Goal: Complete application form

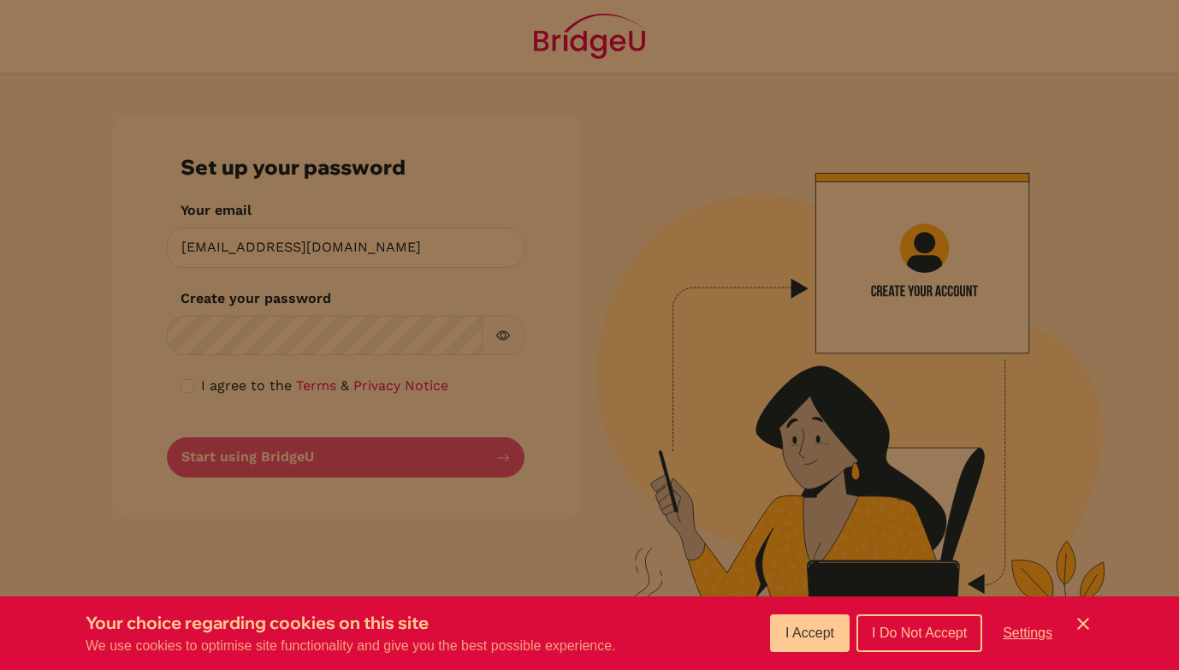
click at [797, 627] on span "I Accept" at bounding box center [809, 632] width 49 height 15
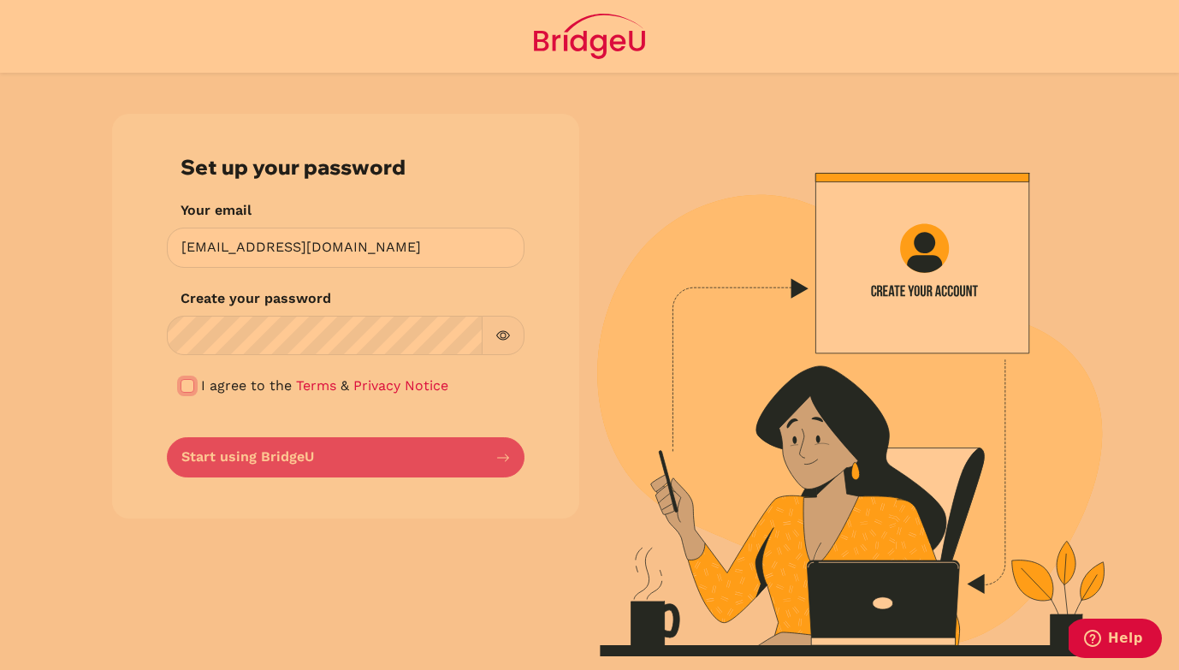
click at [189, 385] on input "checkbox" at bounding box center [188, 386] width 14 height 14
checkbox input "true"
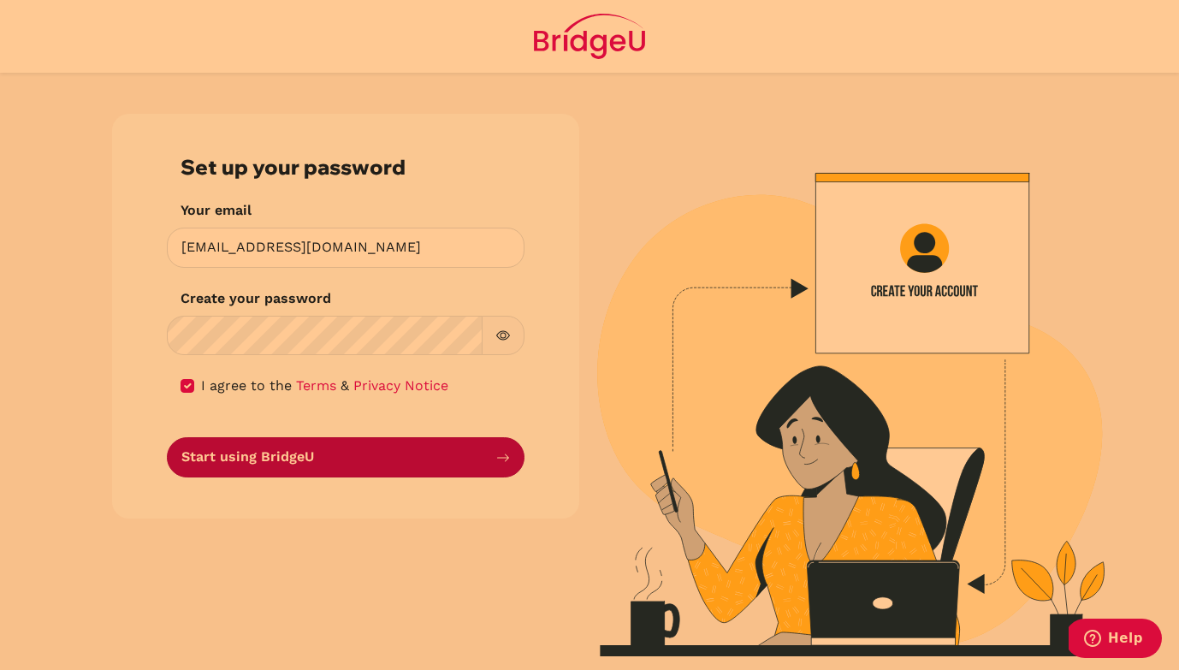
click at [335, 461] on button "Start using BridgeU" at bounding box center [346, 457] width 358 height 40
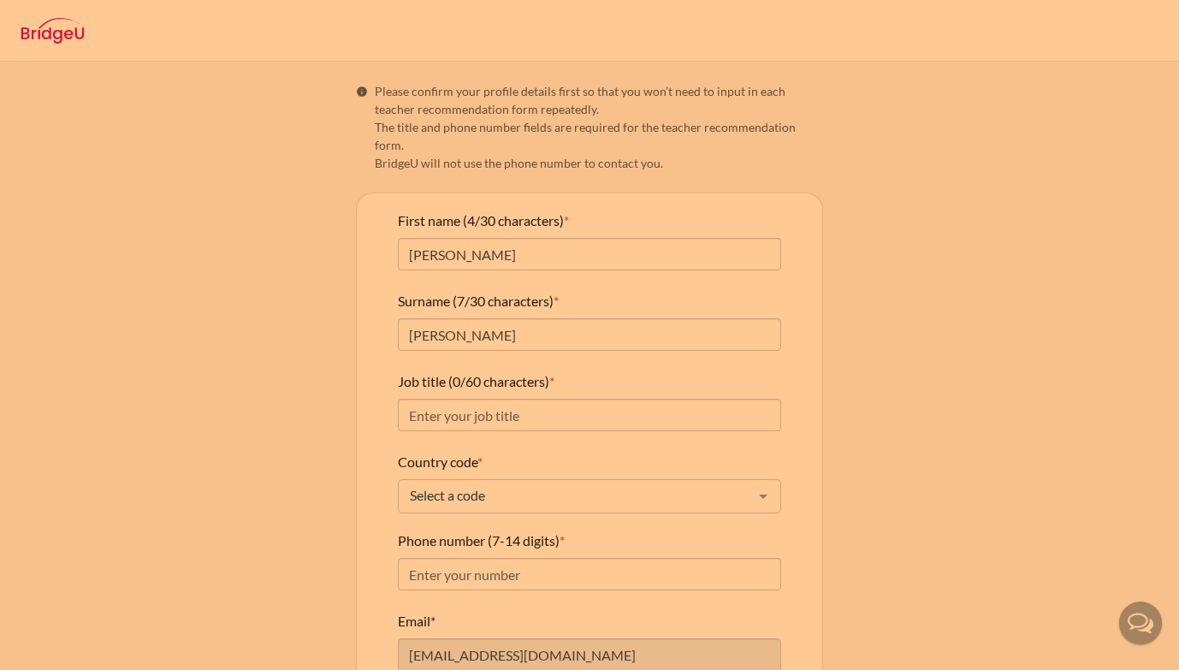
click at [905, 18] on nav at bounding box center [589, 31] width 1179 height 26
click at [474, 405] on input "Job title (0/60 characters) *" at bounding box center [589, 415] width 383 height 33
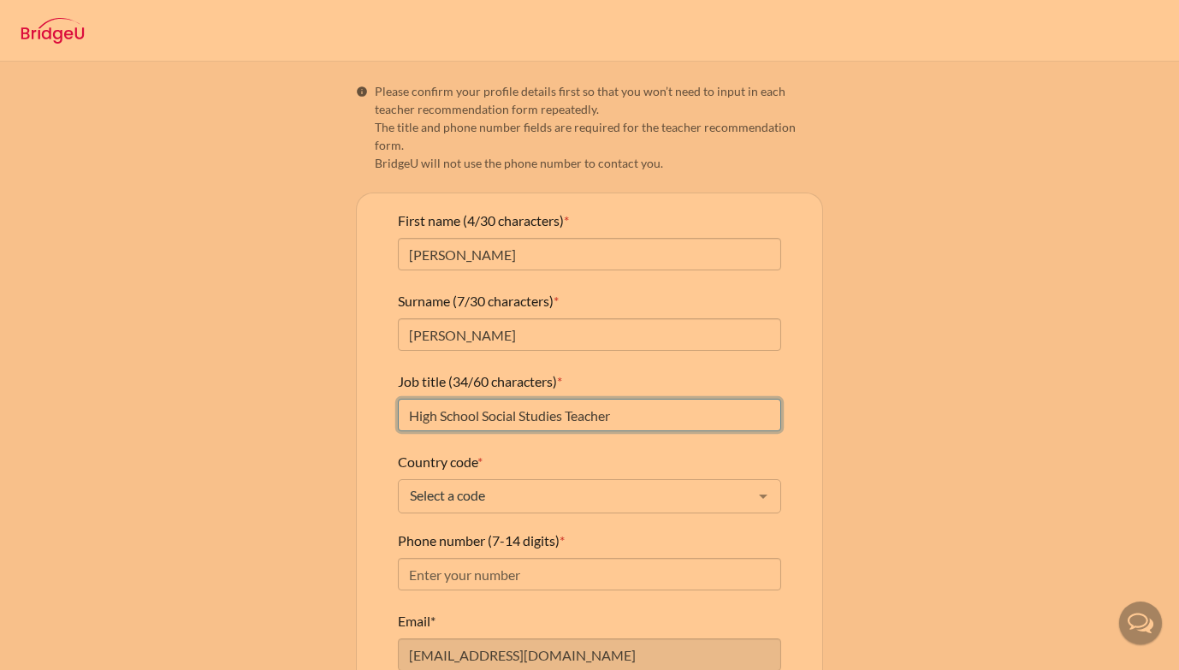
type input "High School Social Studies Teacher"
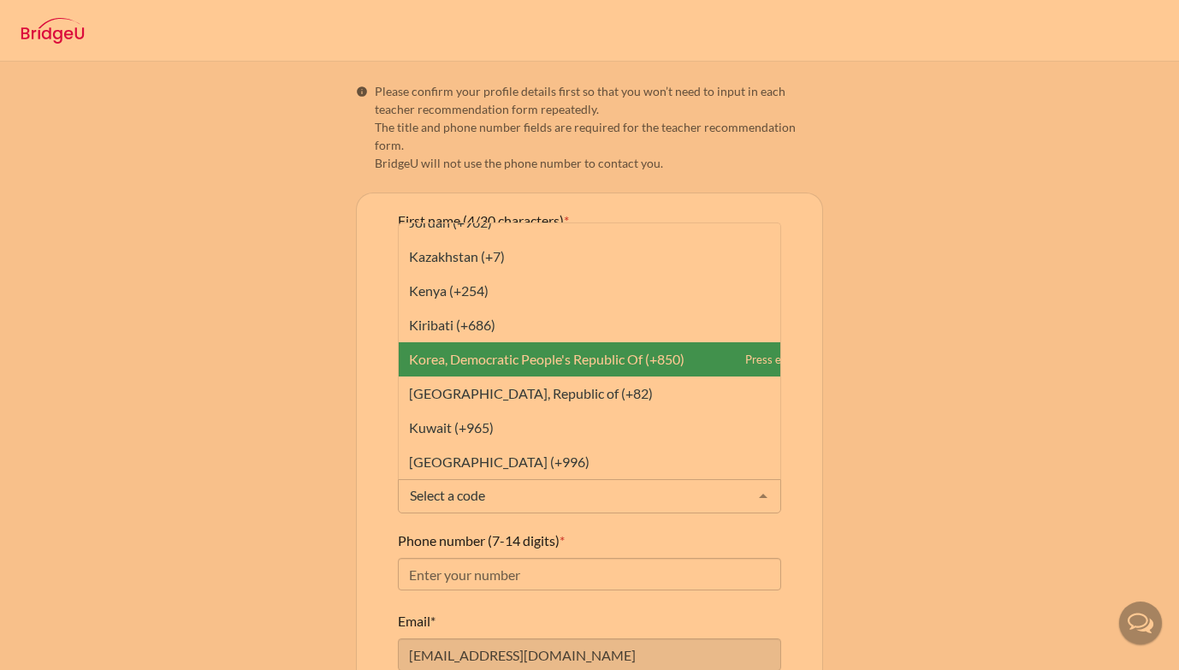
scroll to position [3749, 0]
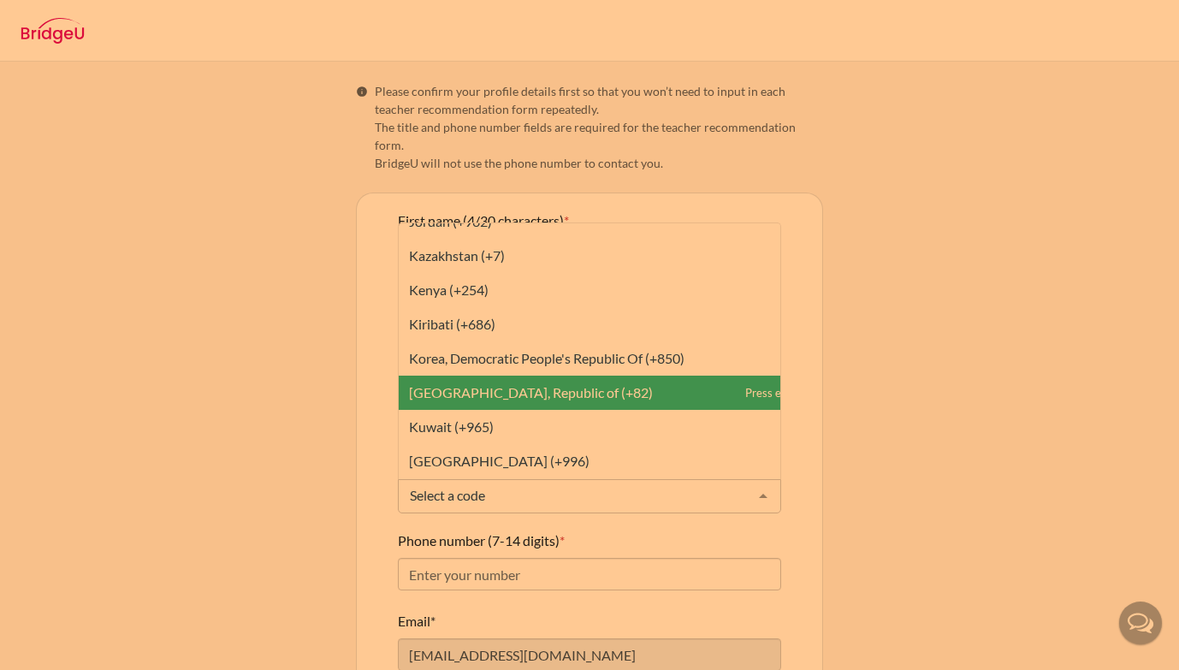
click at [530, 384] on span "[GEOGRAPHIC_DATA], Republic of (+82)" at bounding box center [531, 392] width 244 height 16
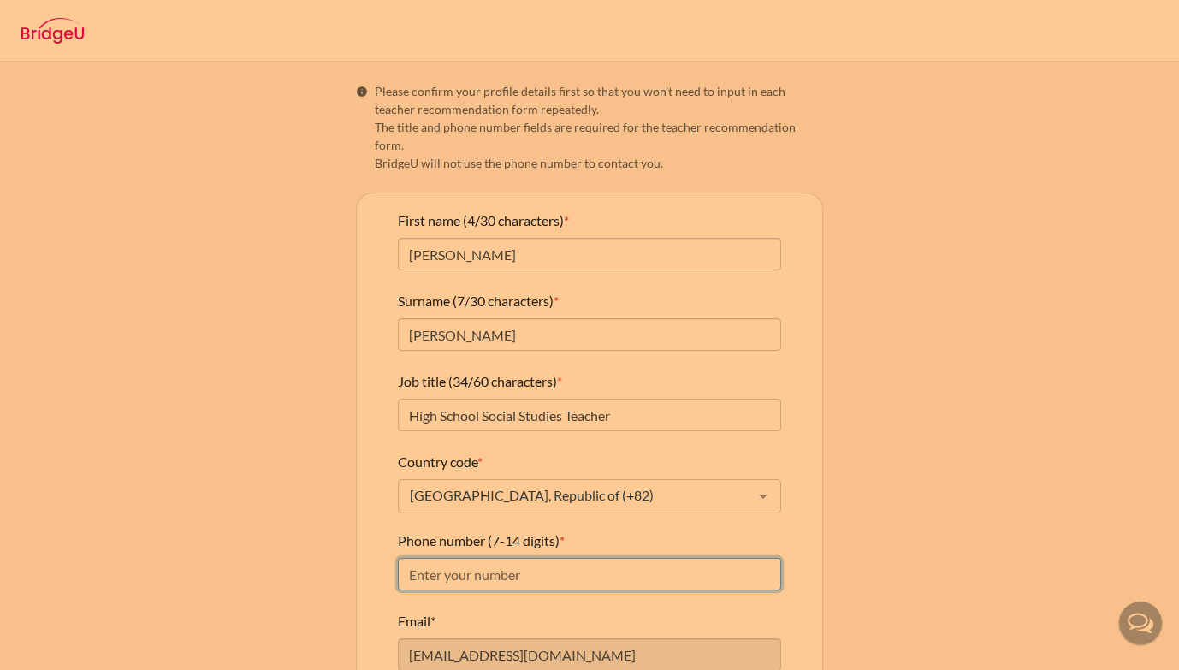
click at [538, 558] on input "Phone number (7-14 digits) *" at bounding box center [589, 574] width 383 height 33
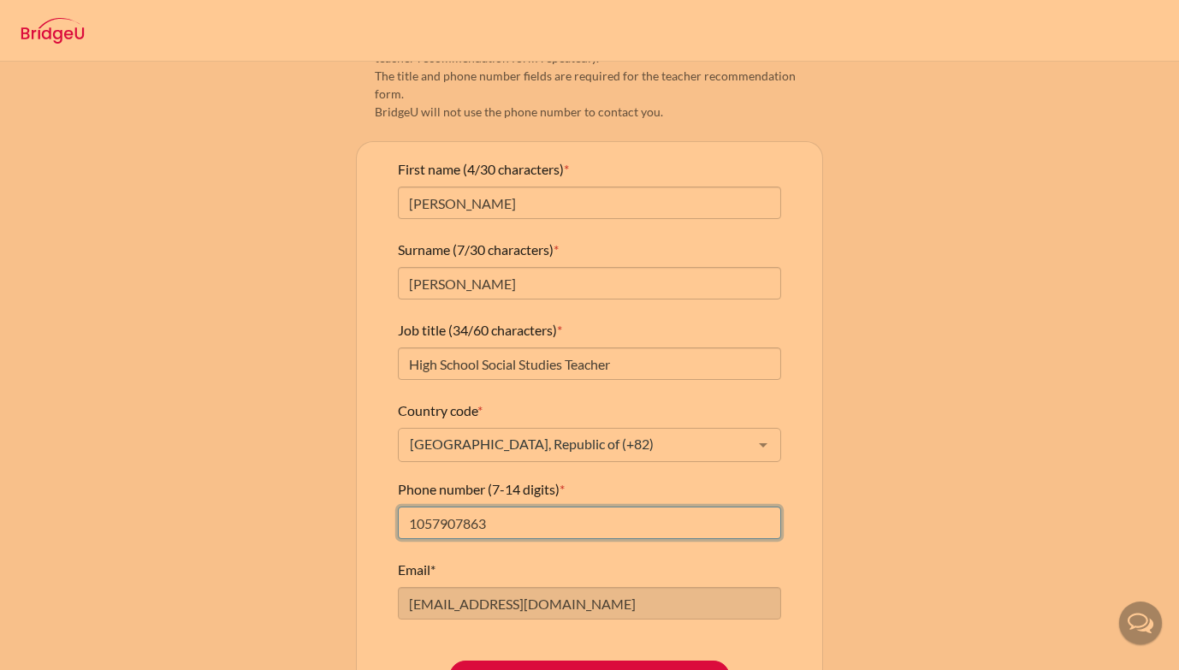
scroll to position [95, 0]
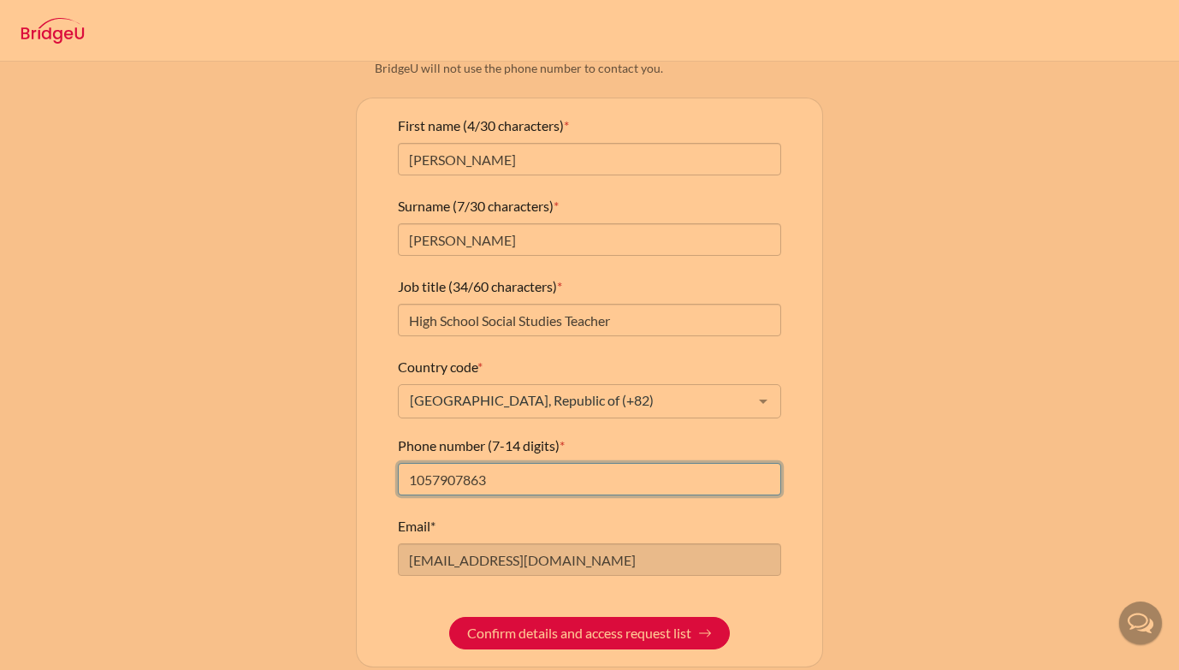
click at [408, 467] on input "1057907863" at bounding box center [589, 479] width 383 height 33
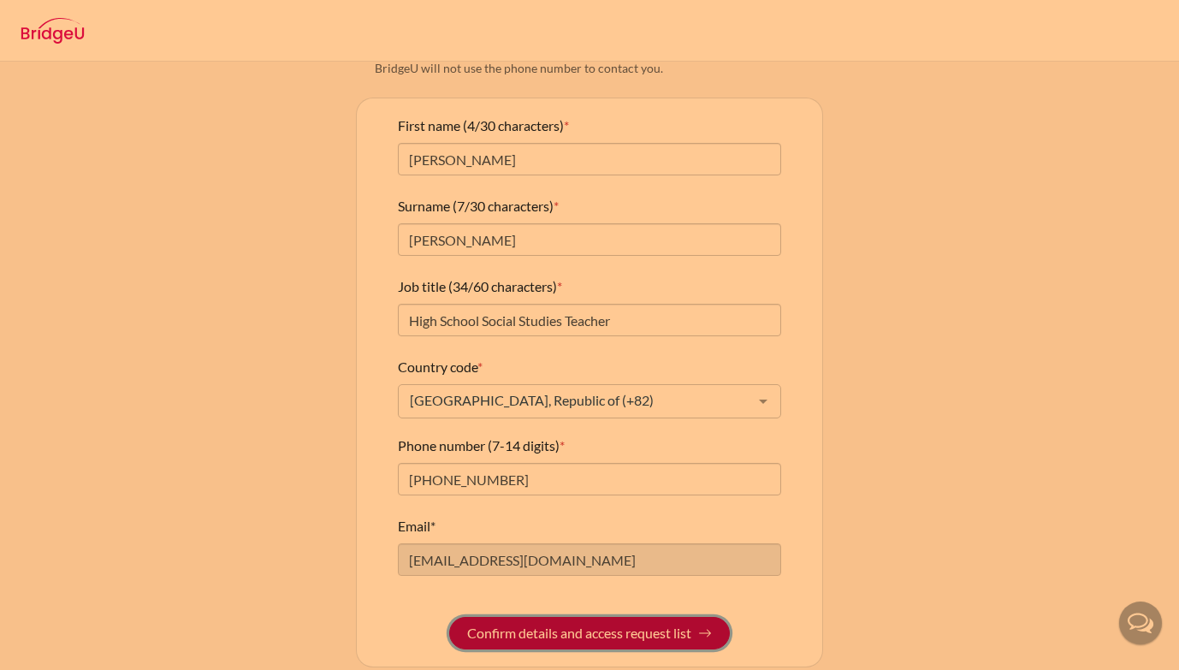
click at [634, 619] on button "Confirm details and access request list" at bounding box center [589, 633] width 281 height 33
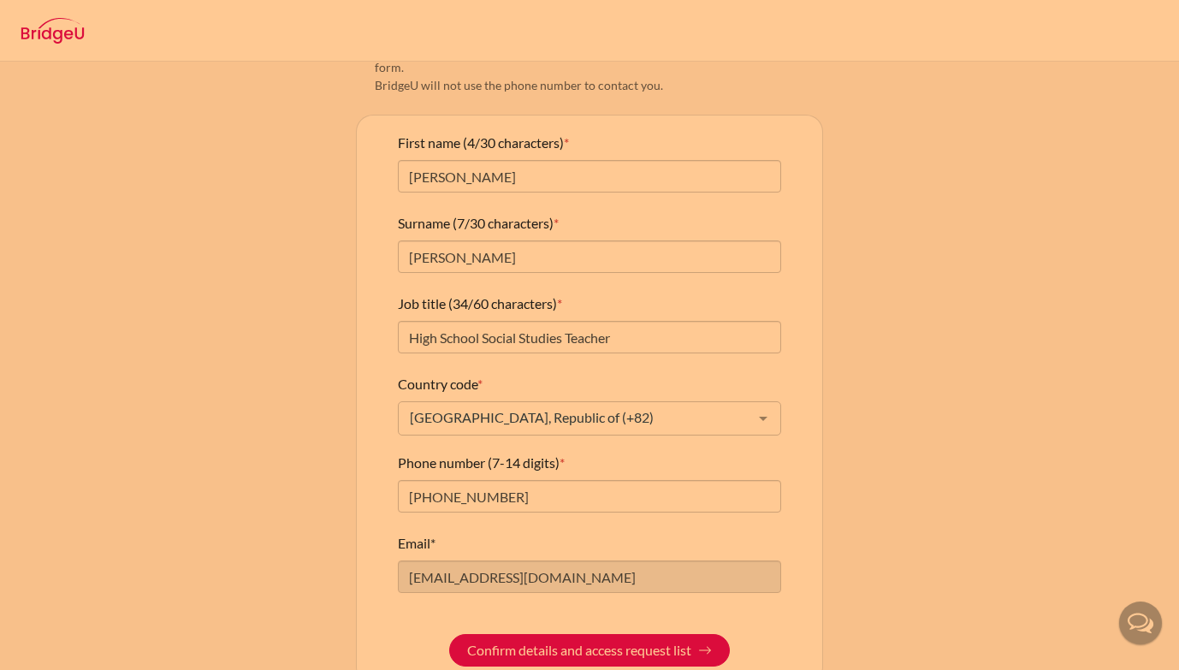
scroll to position [142, 0]
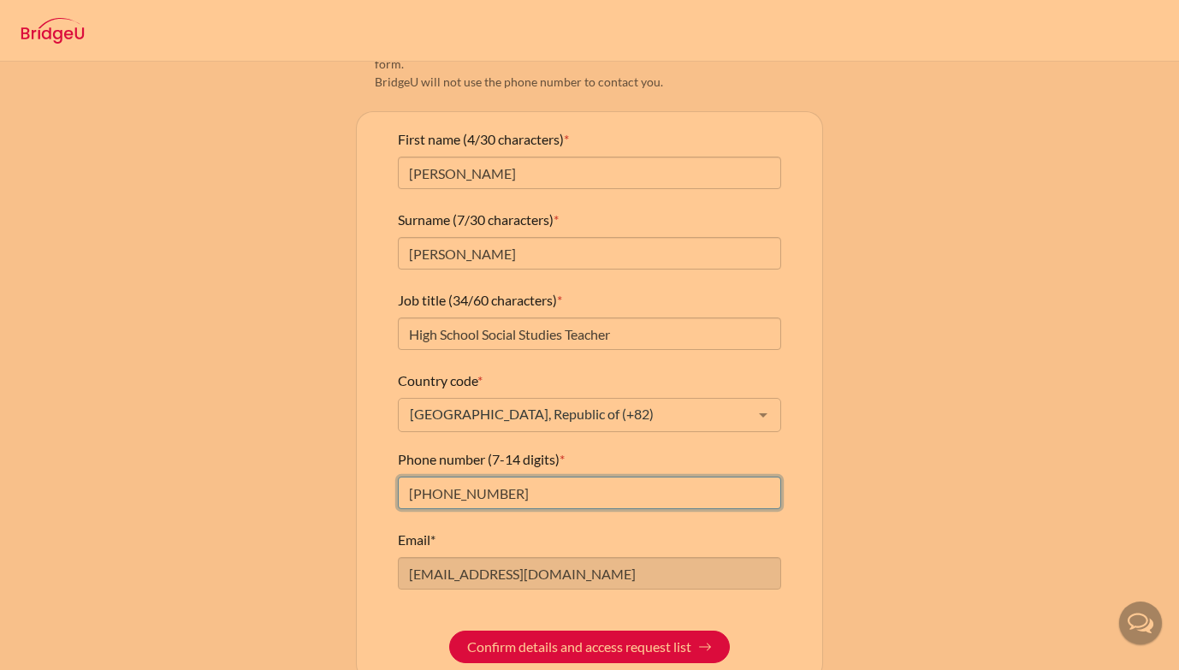
click at [439, 478] on input "[PHONE_NUMBER]" at bounding box center [589, 493] width 383 height 33
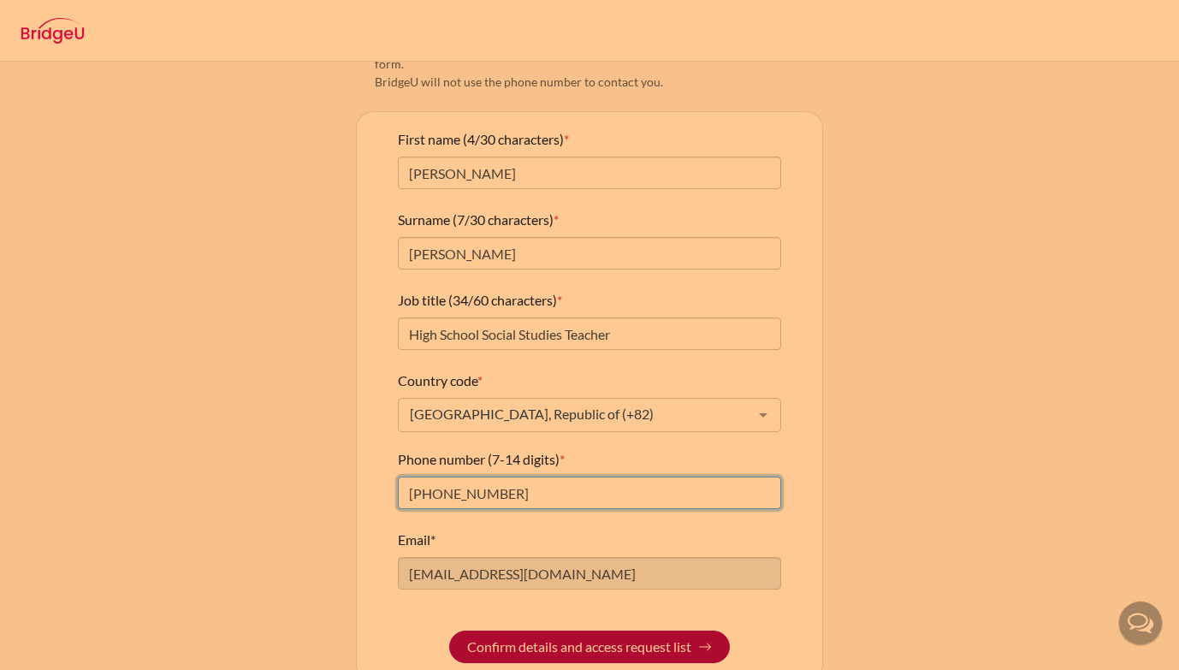
type input "[PHONE_NUMBER]"
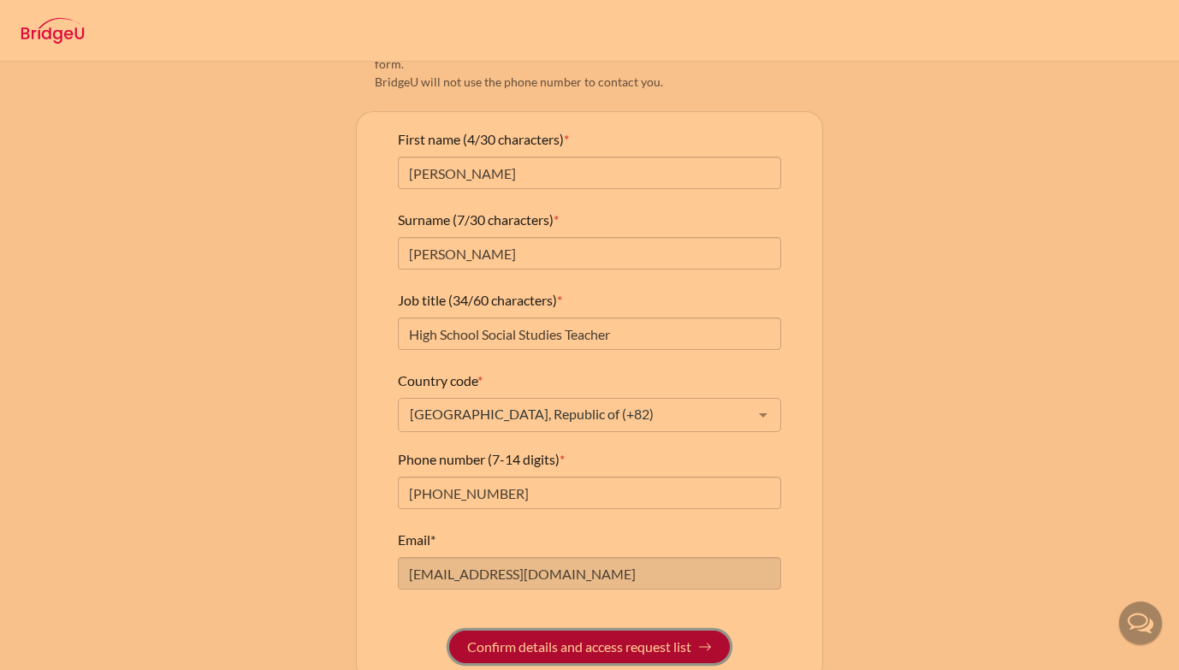
click at [605, 631] on button "Confirm details and access request list" at bounding box center [589, 647] width 281 height 33
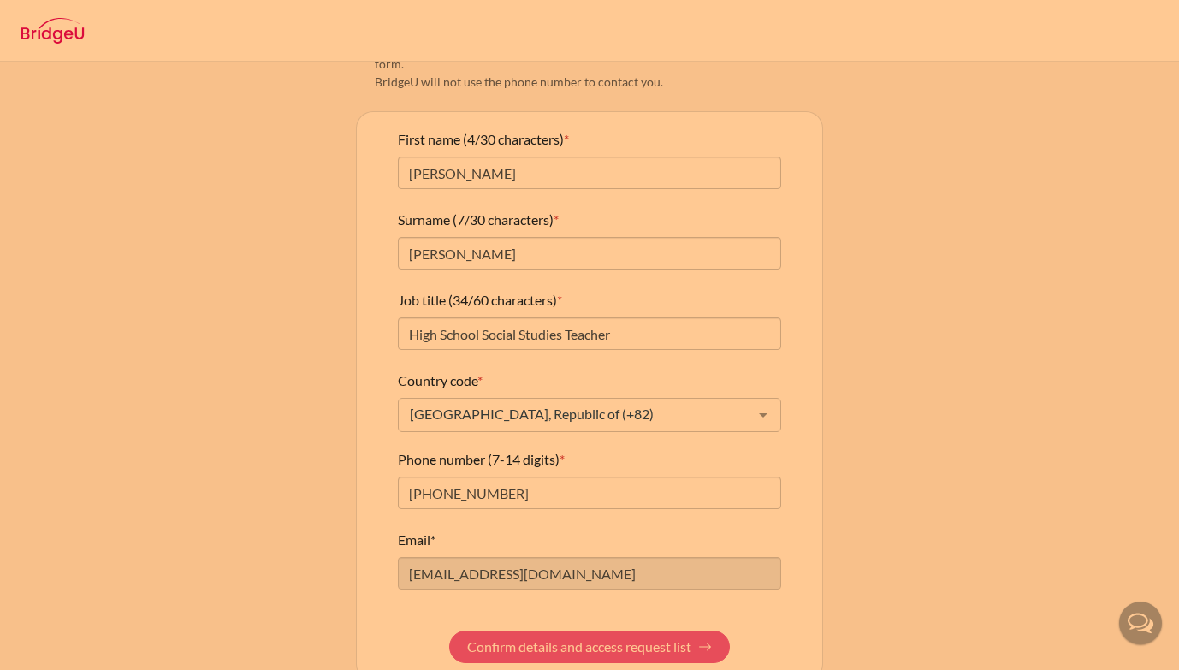
scroll to position [0, 0]
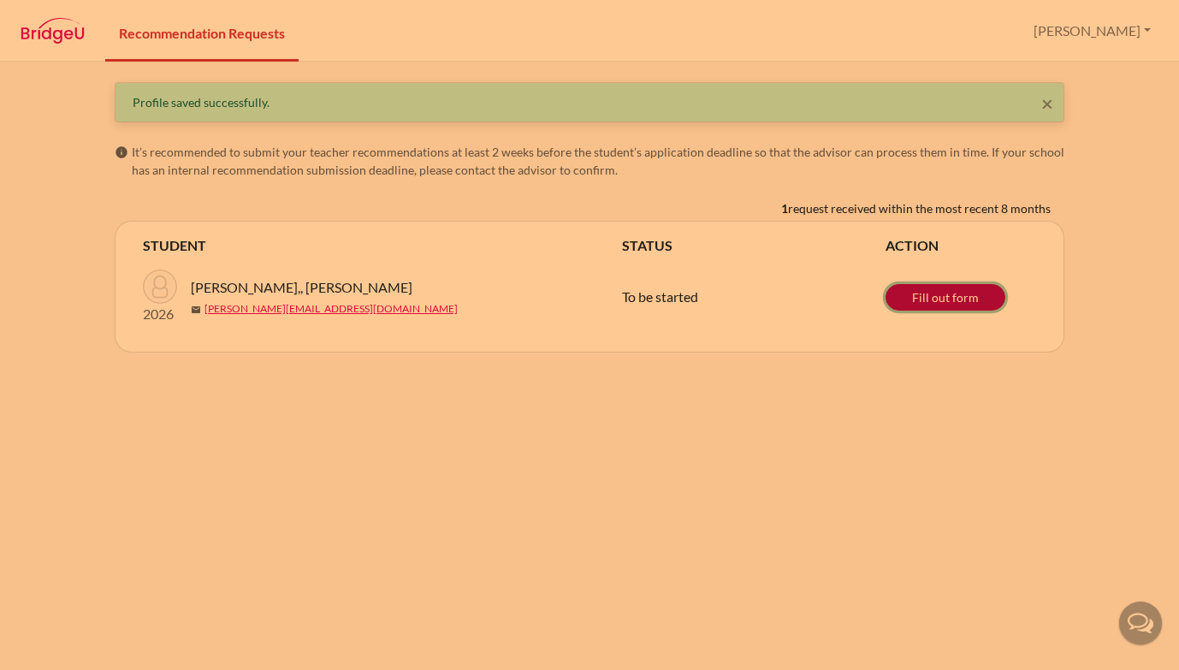
click at [939, 297] on link "Fill out form" at bounding box center [945, 297] width 120 height 27
